Goal: Information Seeking & Learning: Check status

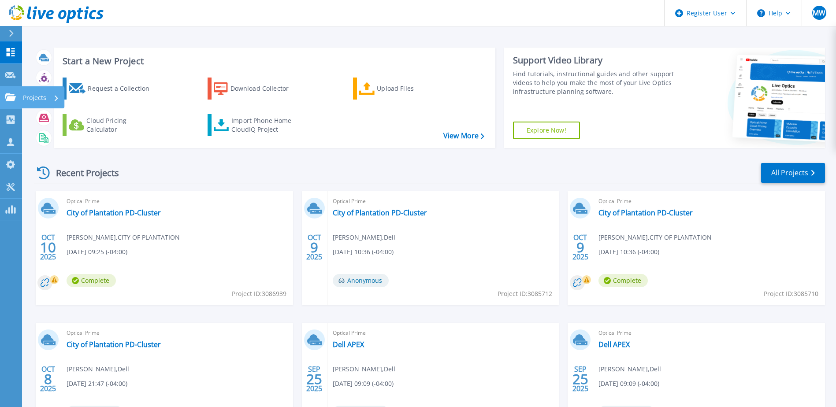
click at [6, 100] on icon at bounding box center [10, 96] width 11 height 7
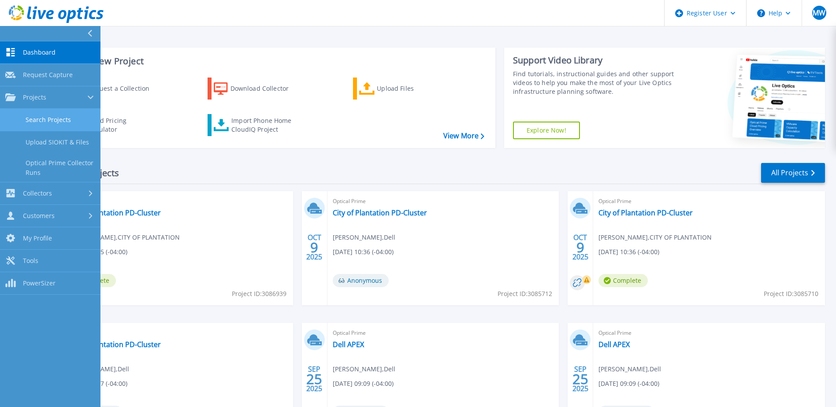
click at [69, 122] on link "Search Projects" at bounding box center [50, 120] width 100 height 22
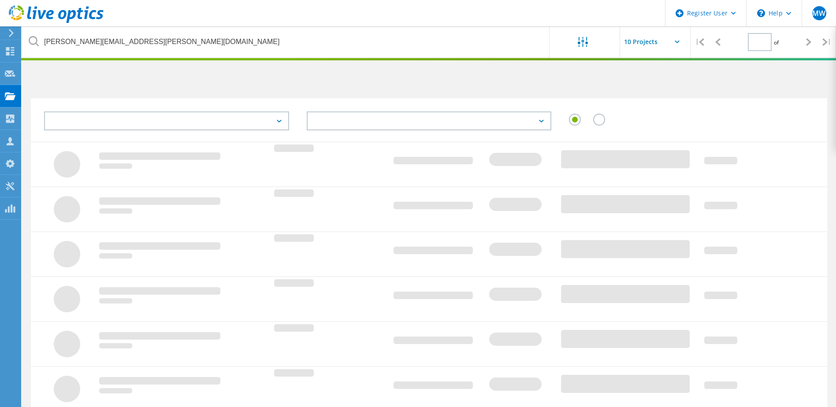
type input "1"
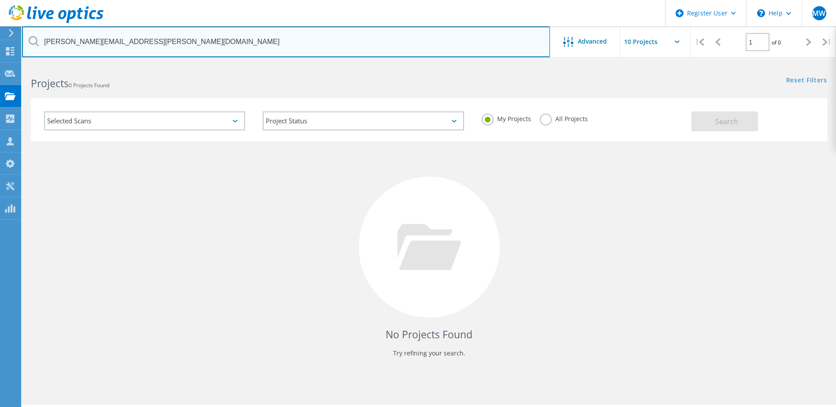
click at [164, 41] on input "[PERSON_NAME][EMAIL_ADDRESS][PERSON_NAME][DOMAIN_NAME]" at bounding box center [286, 41] width 528 height 31
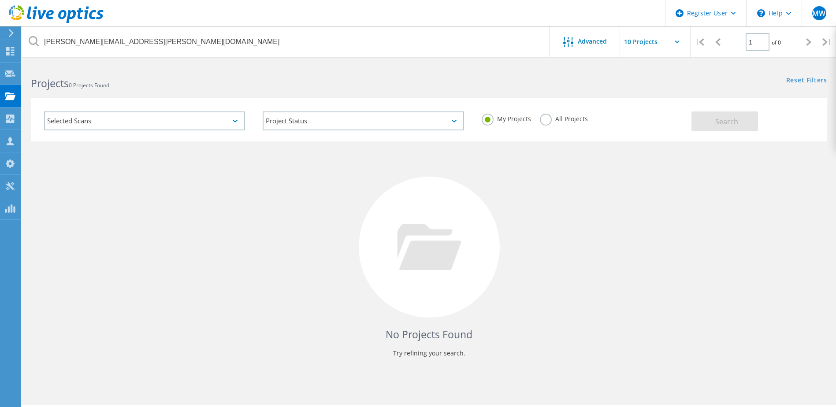
click at [580, 122] on label "All Projects" at bounding box center [564, 118] width 48 height 8
click at [0, 0] on input "All Projects" at bounding box center [0, 0] width 0 height 0
click at [711, 120] on button "Search" at bounding box center [724, 121] width 67 height 20
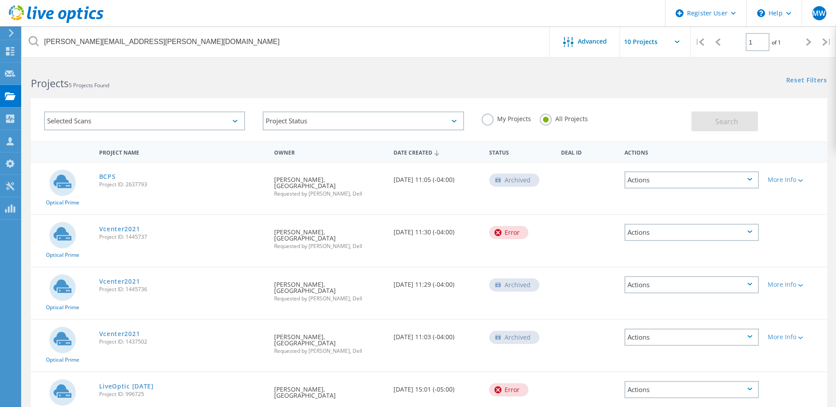
drag, startPoint x: 120, startPoint y: 174, endPoint x: 115, endPoint y: 175, distance: 4.6
click at [120, 174] on div "BCPS Project ID: 2637793" at bounding box center [182, 179] width 175 height 33
click at [115, 175] on div "BCPS Project ID: 2637793" at bounding box center [182, 179] width 175 height 33
click at [111, 174] on link "BCPS" at bounding box center [107, 177] width 17 height 6
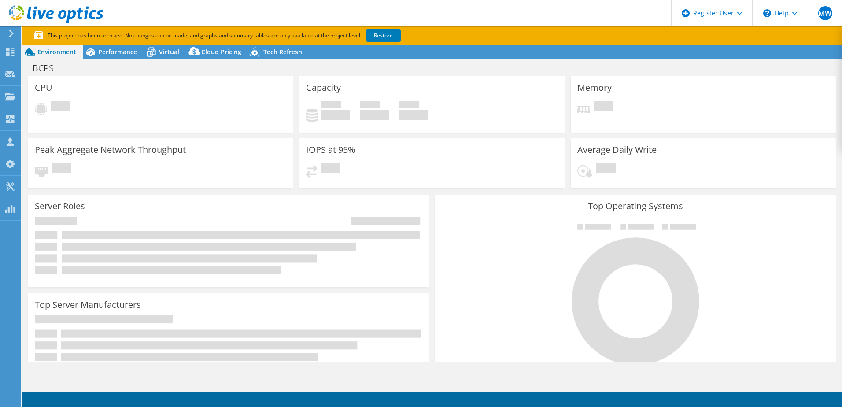
select select "USEast"
select select "USD"
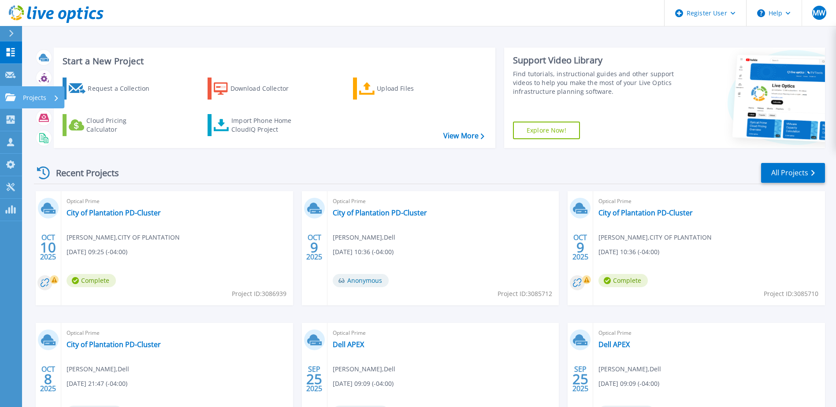
click at [18, 98] on link "Projects Projects" at bounding box center [11, 97] width 22 height 22
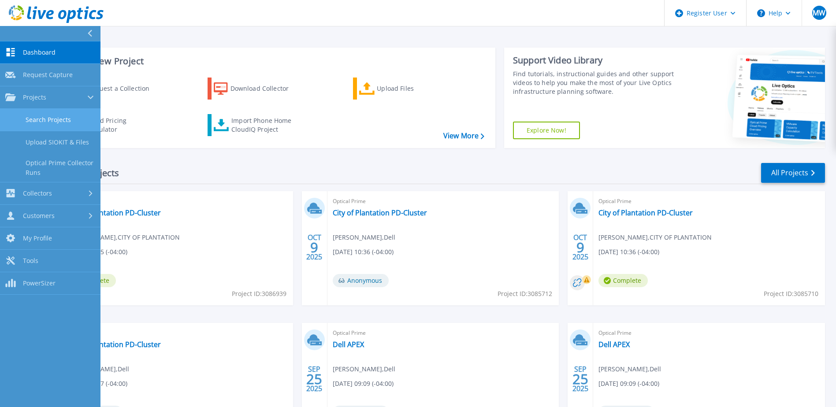
click at [65, 117] on link "Search Projects" at bounding box center [50, 120] width 100 height 22
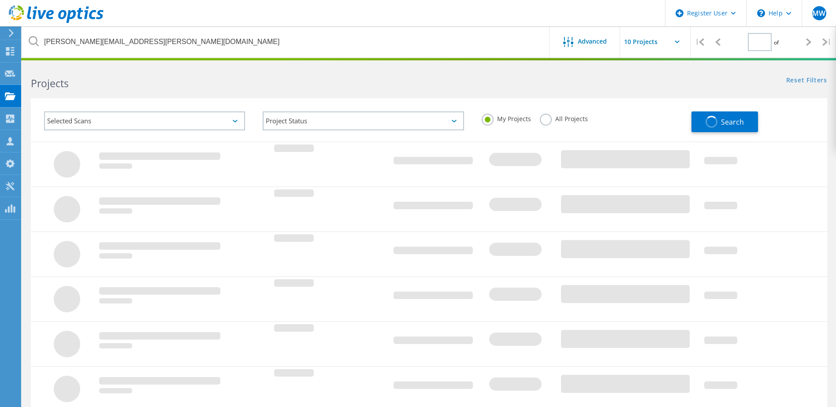
type input "1"
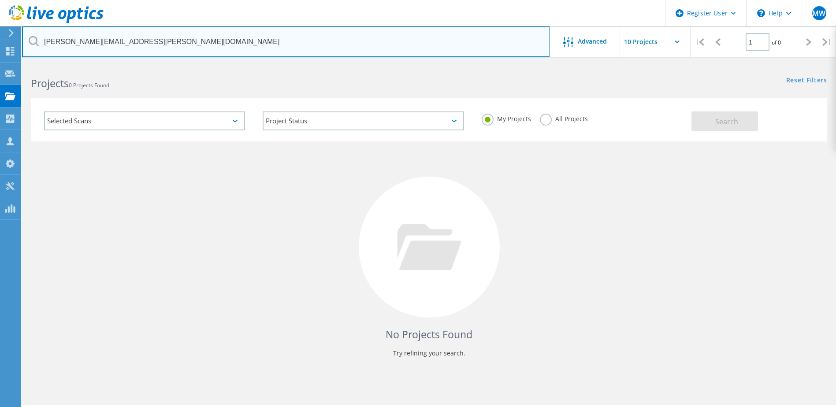
click at [235, 43] on input "[PERSON_NAME][EMAIL_ADDRESS][PERSON_NAME][DOMAIN_NAME]" at bounding box center [286, 41] width 528 height 31
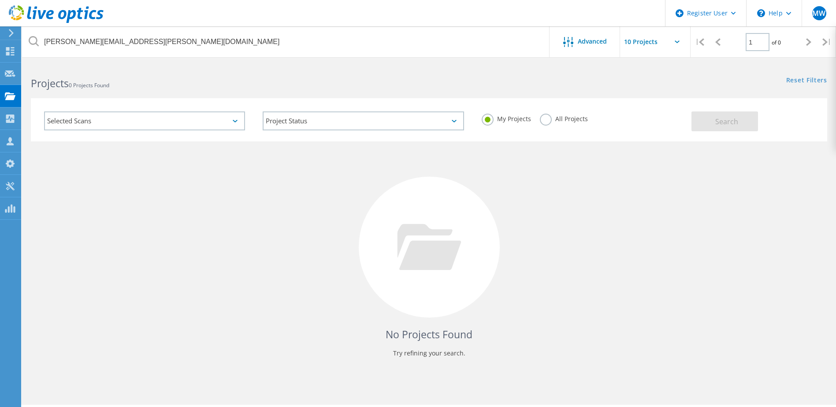
click at [547, 114] on label "All Projects" at bounding box center [564, 118] width 48 height 8
click at [0, 0] on input "All Projects" at bounding box center [0, 0] width 0 height 0
click at [694, 119] on button "Search" at bounding box center [724, 121] width 67 height 20
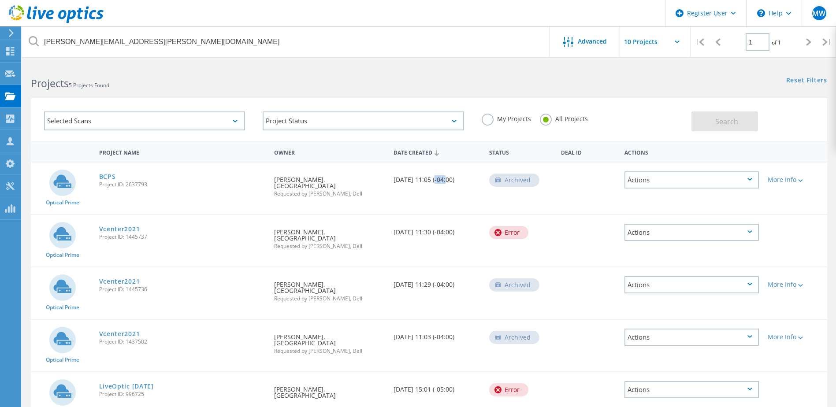
drag, startPoint x: 434, startPoint y: 185, endPoint x: 445, endPoint y: 179, distance: 12.6
click at [445, 179] on div "Date Created 09/04/2024, 11:05 (-04:00)" at bounding box center [437, 177] width 96 height 29
drag, startPoint x: 445, startPoint y: 179, endPoint x: 413, endPoint y: 191, distance: 34.6
click at [413, 191] on div "Date Created 09/04/2024, 11:05 (-04:00)" at bounding box center [437, 177] width 96 height 29
drag, startPoint x: 349, startPoint y: 195, endPoint x: 357, endPoint y: 195, distance: 8.4
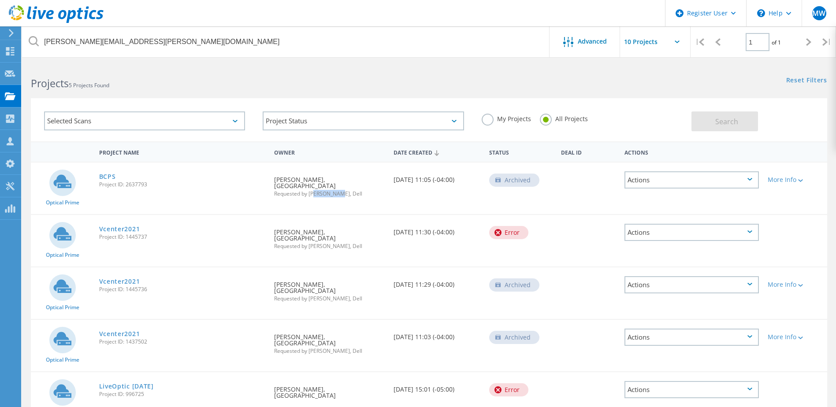
click at [357, 195] on div "Requested By Marcel Johnson, BROWARD CO SCHOOL DISTRICT Requested by Zack Sawye…" at bounding box center [329, 184] width 119 height 43
drag, startPoint x: 357, startPoint y: 195, endPoint x: 397, endPoint y: 206, distance: 40.6
click at [405, 204] on div "Optical Prime BCPS Project ID: 2637793 Requested By Marcel Johnson, BROWARD CO …" at bounding box center [429, 189] width 796 height 52
drag, startPoint x: 363, startPoint y: 196, endPoint x: 378, endPoint y: 196, distance: 15.4
click at [378, 196] on div "Requested By Marcel Johnson, BROWARD CO SCHOOL DISTRICT Requested by Zack Sawye…" at bounding box center [329, 184] width 119 height 43
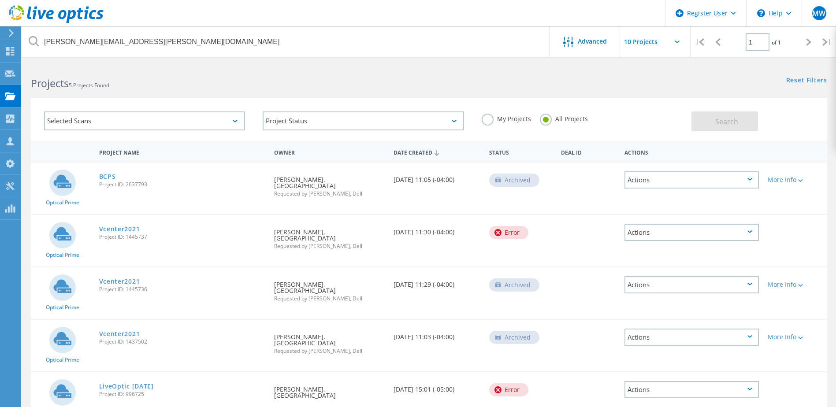
drag, startPoint x: 378, startPoint y: 196, endPoint x: 425, endPoint y: 210, distance: 48.2
click at [419, 206] on div "Optical Prime BCPS Project ID: 2637793 Requested By Marcel Johnson, BROWARD CO …" at bounding box center [429, 189] width 796 height 52
click at [440, 182] on div "Date Created 09/04/2024, 11:05 (-04:00)" at bounding box center [437, 177] width 96 height 29
click at [428, 182] on div "Date Created 09/04/2024, 11:05 (-04:00)" at bounding box center [437, 177] width 96 height 29
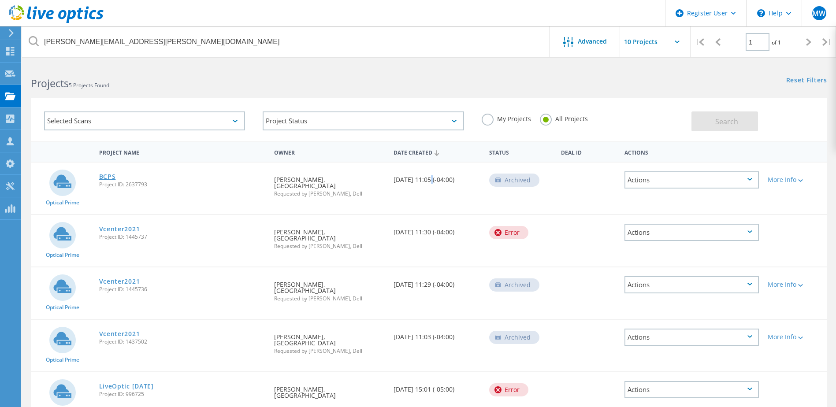
click at [108, 177] on link "BCPS" at bounding box center [107, 177] width 17 height 6
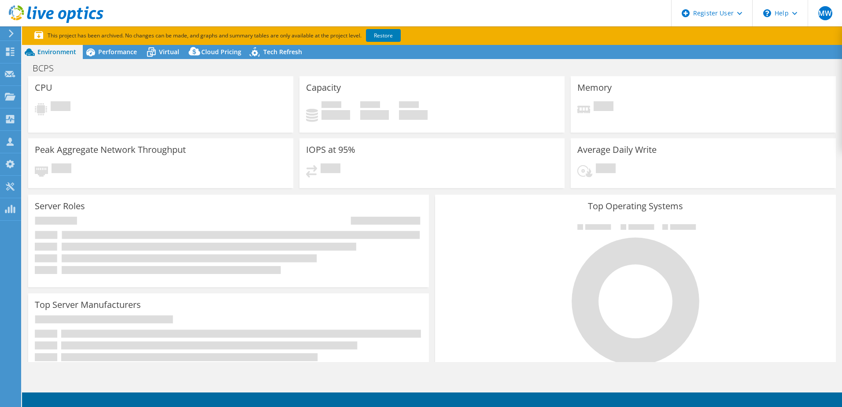
select select "USEast"
select select "USD"
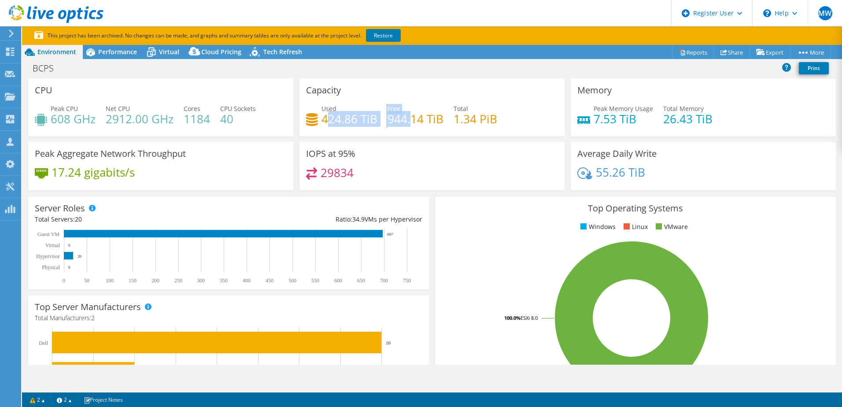
drag, startPoint x: 367, startPoint y: 113, endPoint x: 439, endPoint y: 116, distance: 71.5
click at [438, 116] on div "Used 424.86 TiB Free 944.14 TiB Total 1.34 PiB" at bounding box center [432, 118] width 252 height 29
drag, startPoint x: 439, startPoint y: 116, endPoint x: 487, endPoint y: 120, distance: 48.1
click at [486, 120] on h4 "1.34 PiB" at bounding box center [476, 119] width 44 height 10
drag, startPoint x: 518, startPoint y: 119, endPoint x: 329, endPoint y: 126, distance: 188.7
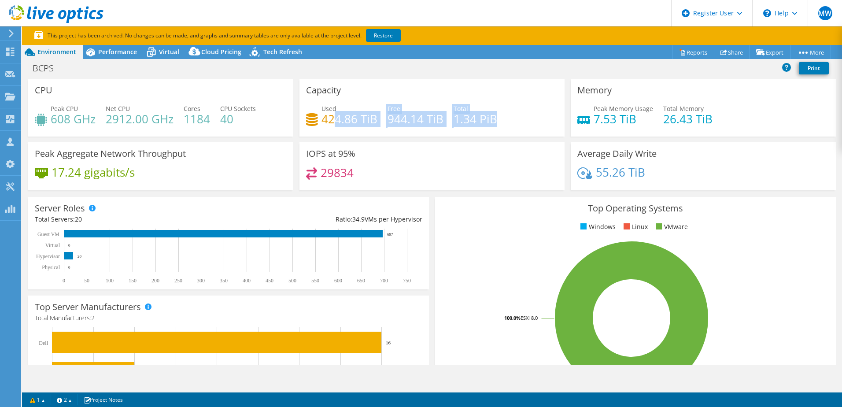
click at [329, 126] on div "Used 424.86 TiB Free 944.14 TiB Total 1.34 PiB" at bounding box center [432, 118] width 252 height 29
click at [329, 124] on h4 "424.86 TiB" at bounding box center [350, 119] width 56 height 10
